Goal: Check status: Check status

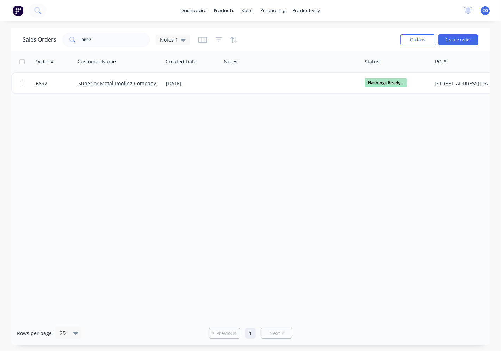
drag, startPoint x: 75, startPoint y: 146, endPoint x: 76, endPoint y: 133, distance: 12.7
click at [75, 146] on div "Order # Customer Name Created Date Notes Status PO # Total ($) Created By Invoi…" at bounding box center [250, 186] width 479 height 270
click at [88, 46] on input "6697" at bounding box center [116, 40] width 69 height 14
click at [91, 40] on input "6697" at bounding box center [116, 40] width 69 height 14
drag, startPoint x: 91, startPoint y: 40, endPoint x: 43, endPoint y: 257, distance: 222.2
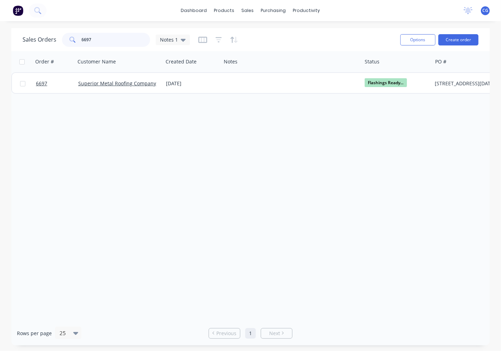
click at [92, 41] on input "6697" at bounding box center [116, 40] width 69 height 14
type input "reflex"
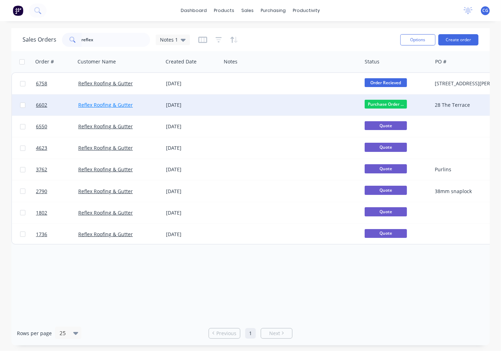
click at [112, 103] on link "Reflex Roofing & Gutter" at bounding box center [105, 104] width 55 height 7
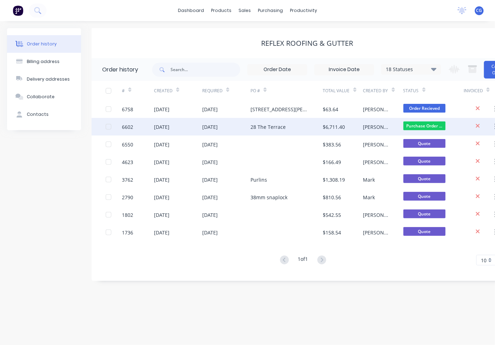
click at [234, 130] on div "[DATE]" at bounding box center [226, 127] width 48 height 18
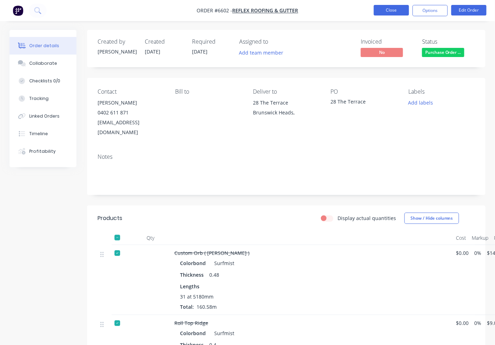
click at [393, 8] on button "Close" at bounding box center [391, 10] width 35 height 11
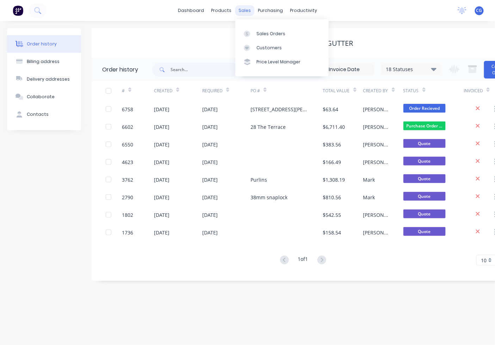
click at [240, 11] on div "sales" at bounding box center [244, 10] width 19 height 11
click at [272, 37] on div "Sales Orders" at bounding box center [271, 34] width 29 height 6
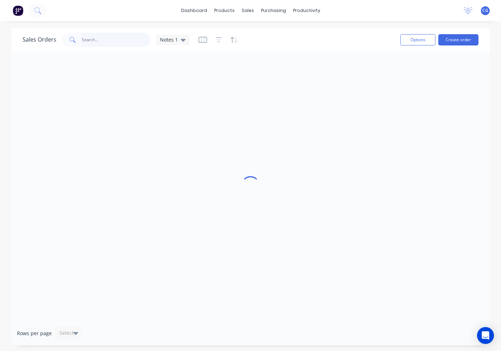
click at [106, 39] on input "text" at bounding box center [116, 40] width 69 height 14
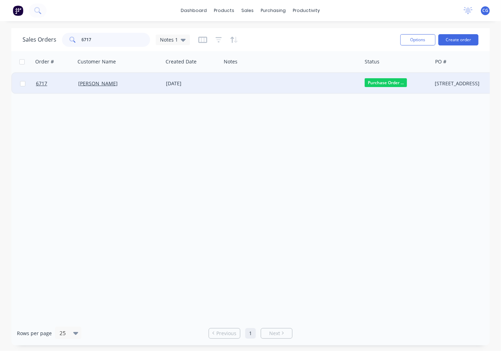
type input "6717"
click at [267, 86] on div at bounding box center [291, 83] width 141 height 21
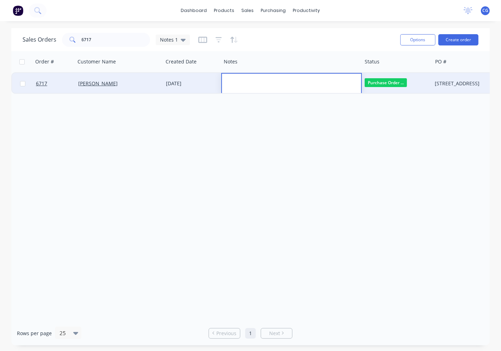
click at [178, 91] on div "[DATE]" at bounding box center [192, 83] width 58 height 21
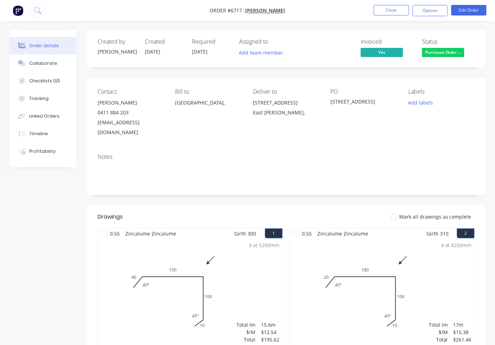
click at [445, 54] on span "Purchase Order ..." at bounding box center [443, 52] width 42 height 9
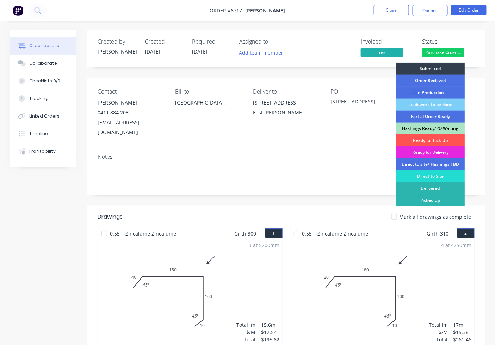
click at [439, 131] on div "Flashings Ready/PO Waiting" at bounding box center [430, 129] width 69 height 12
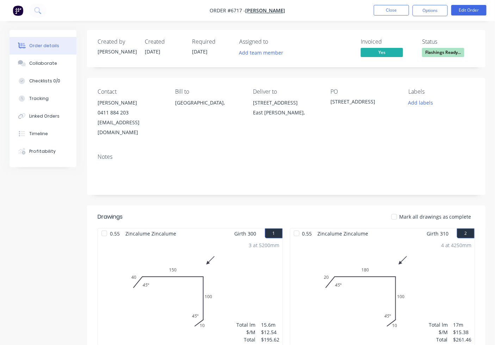
click at [395, 210] on div at bounding box center [394, 217] width 14 height 14
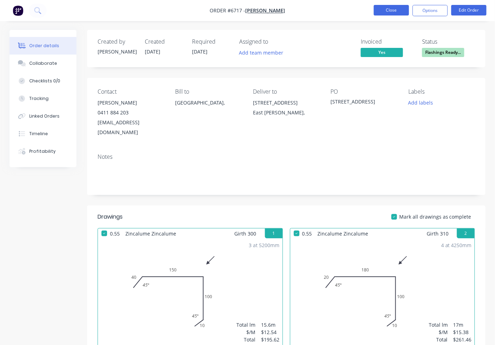
click at [396, 9] on button "Close" at bounding box center [391, 10] width 35 height 11
